Goal: Information Seeking & Learning: Learn about a topic

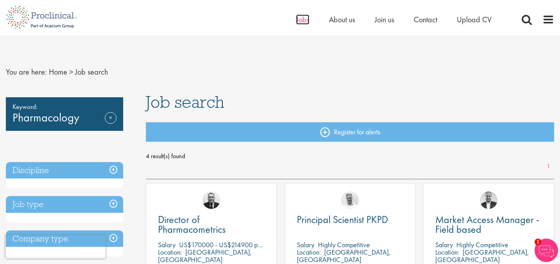
click at [302, 20] on span "Jobs" at bounding box center [302, 19] width 13 height 10
click at [107, 139] on div "Keyword: Pharmacology Remove Discipline Drug Safety / Product Safety (2) - + Ph…" at bounding box center [64, 222] width 117 height 250
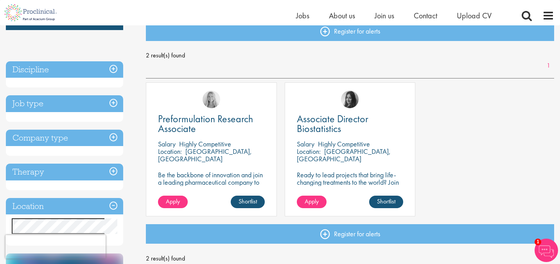
scroll to position [91, 0]
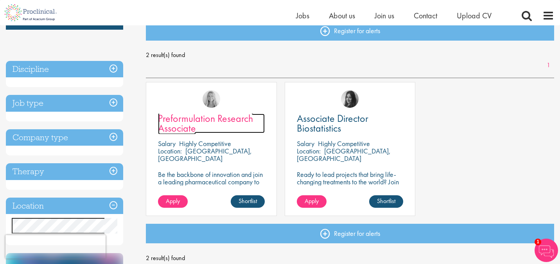
click at [196, 118] on span "Preformulation Research Associate" at bounding box center [205, 123] width 95 height 23
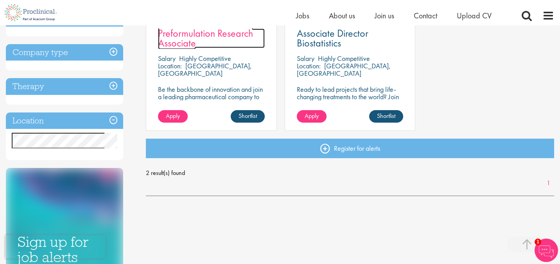
scroll to position [111, 0]
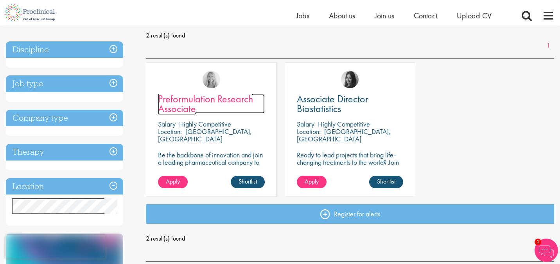
click at [179, 106] on span "Preformulation Research Associate" at bounding box center [205, 103] width 95 height 23
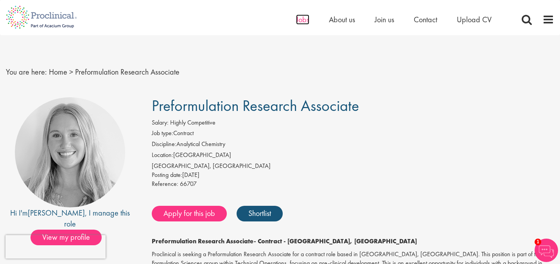
click at [299, 19] on span "Jobs" at bounding box center [302, 19] width 13 height 10
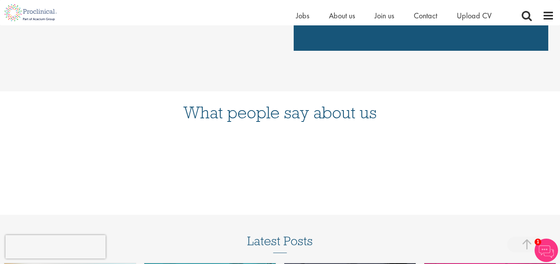
scroll to position [720, 0]
